Goal: Find specific page/section: Find specific page/section

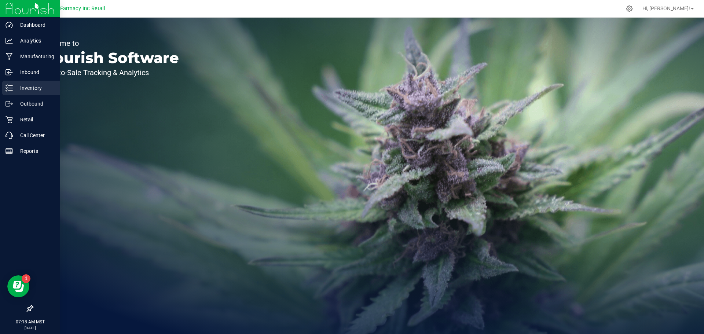
click at [27, 85] on p "Inventory" at bounding box center [35, 88] width 44 height 9
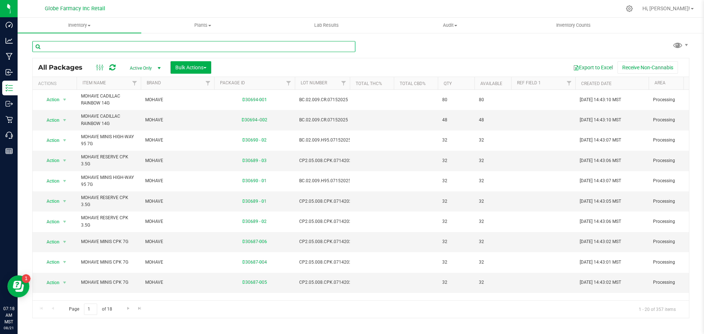
click at [62, 48] on input "text" at bounding box center [193, 46] width 323 height 11
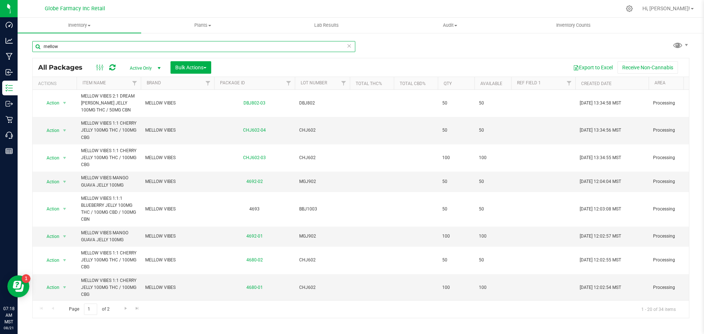
scroll to position [313, 0]
click at [125, 310] on span "Go to the next page" at bounding box center [126, 308] width 6 height 6
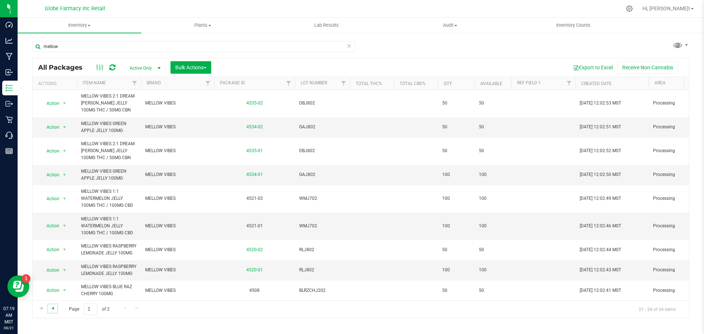
click at [53, 307] on span "Go to the previous page" at bounding box center [53, 308] width 6 height 6
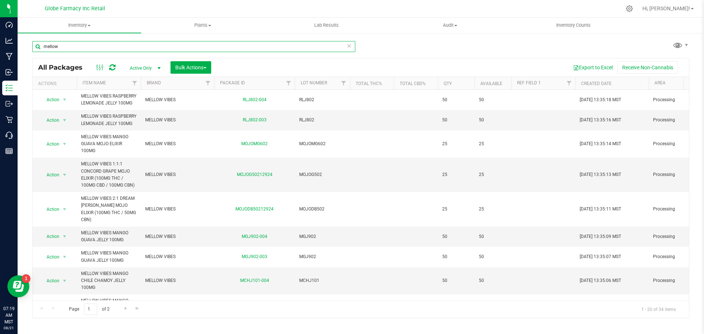
click at [62, 47] on input "mellow" at bounding box center [193, 46] width 323 height 11
type input "m"
